Goal: Transaction & Acquisition: Purchase product/service

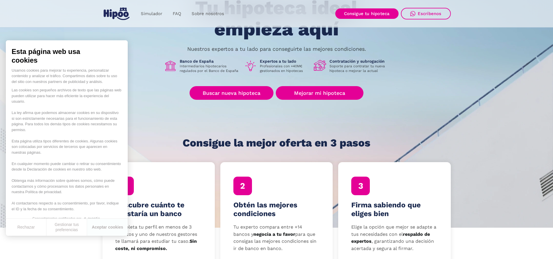
scroll to position [58, 0]
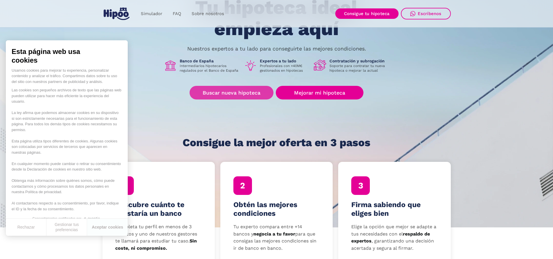
click at [233, 92] on link "Buscar nueva hipoteca" at bounding box center [232, 93] width 84 height 14
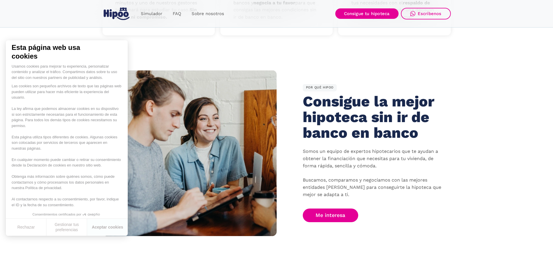
scroll to position [290, 0]
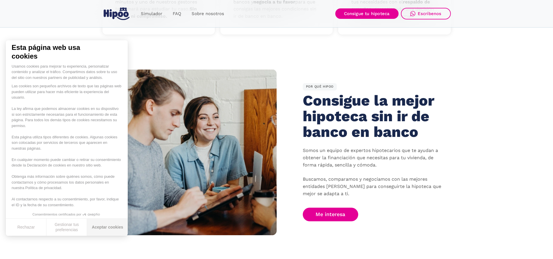
click at [115, 225] on button "Aceptar cookies" at bounding box center [107, 227] width 41 height 17
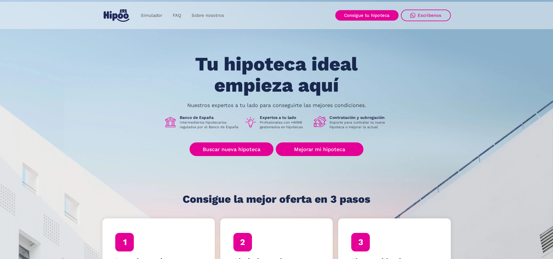
scroll to position [0, 0]
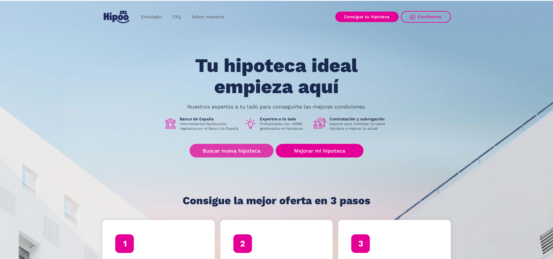
click at [235, 151] on link "Buscar nueva hipoteca" at bounding box center [232, 151] width 84 height 14
